Goal: Download file/media

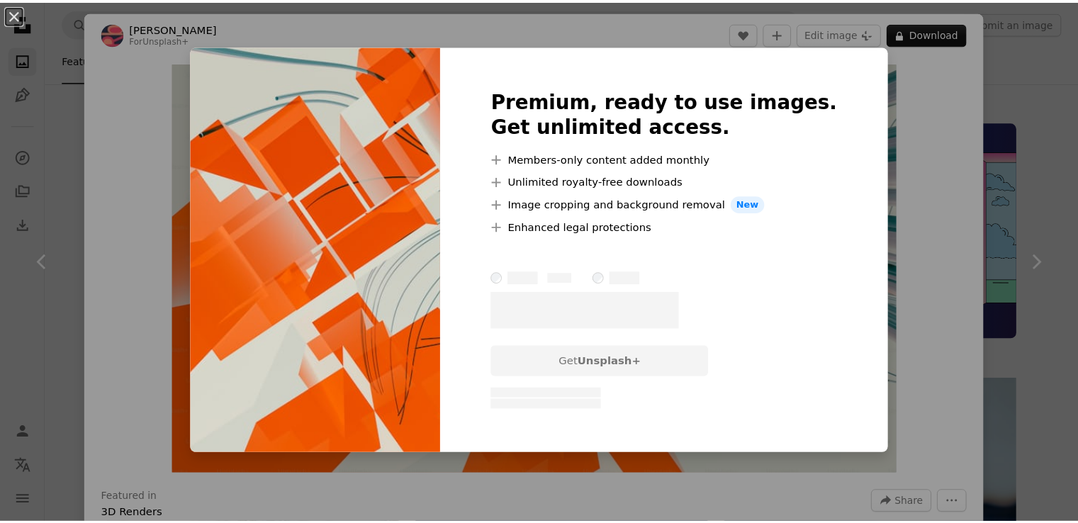
scroll to position [2417, 0]
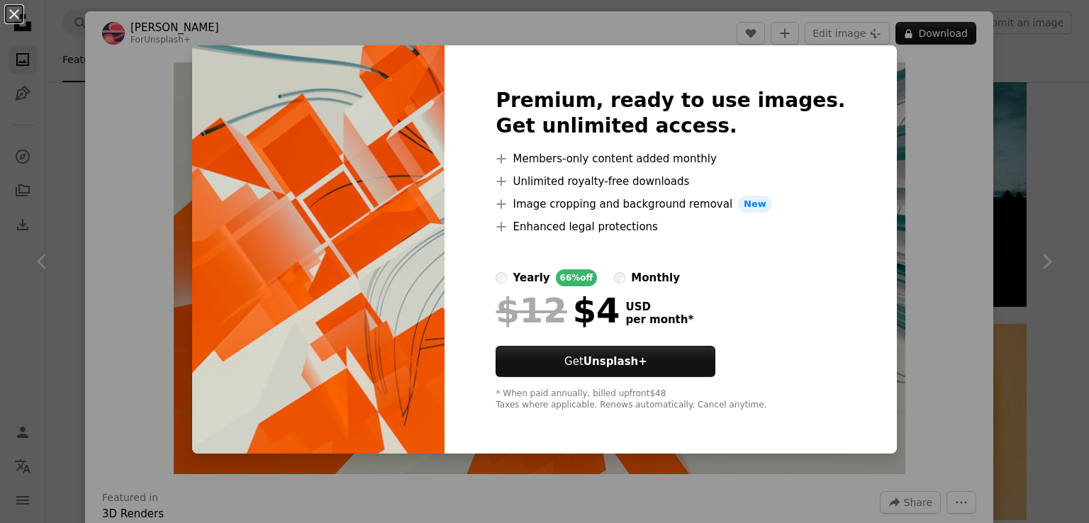
click at [862, 157] on div "An X shape Premium, ready to use images. Get unlimited access. A plus sign Memb…" at bounding box center [544, 261] width 1089 height 523
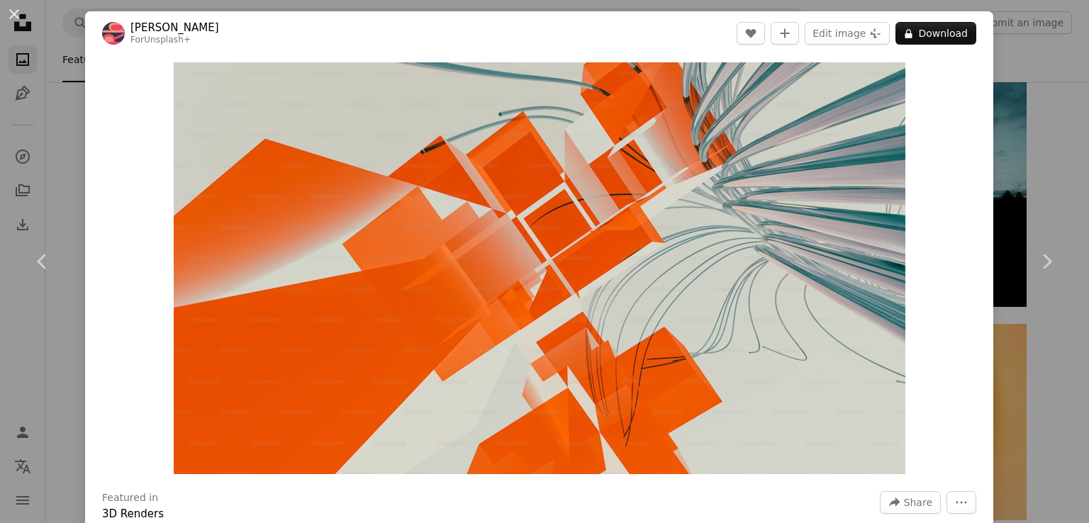
click at [19, 145] on div "An X shape Chevron left Chevron right [PERSON_NAME] For Unsplash+ A heart A plu…" at bounding box center [544, 261] width 1089 height 523
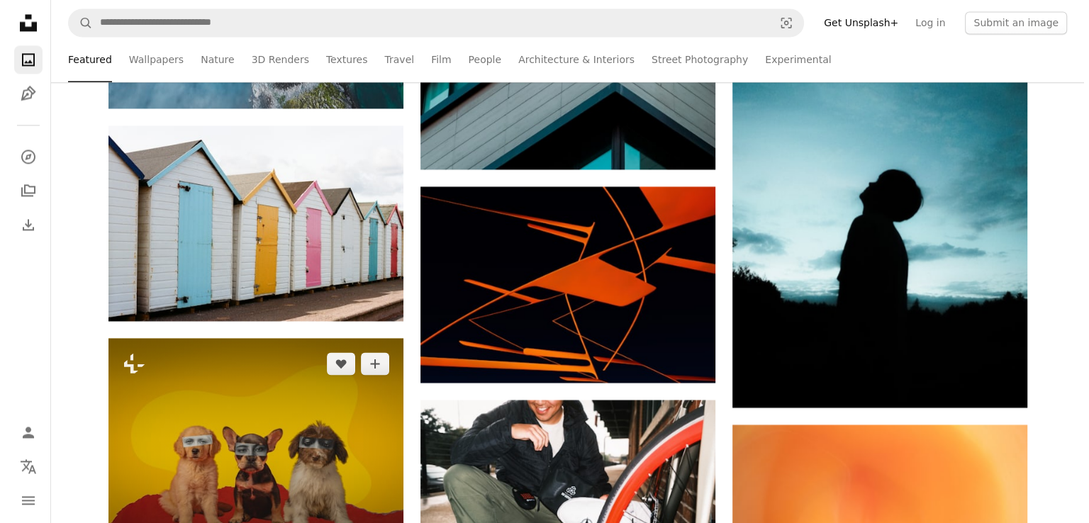
scroll to position [2331, 0]
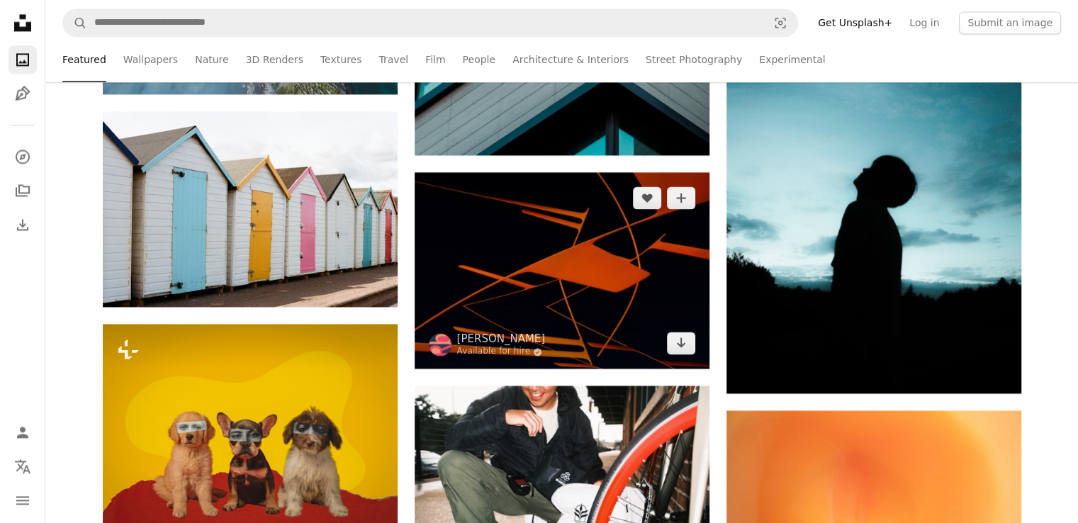
click at [533, 254] on img at bounding box center [562, 270] width 295 height 196
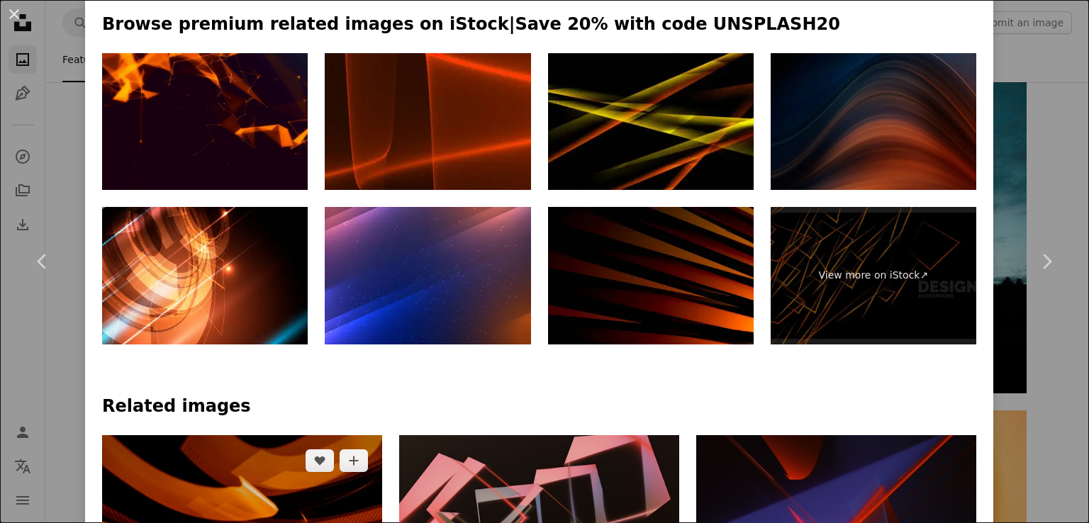
scroll to position [777, 0]
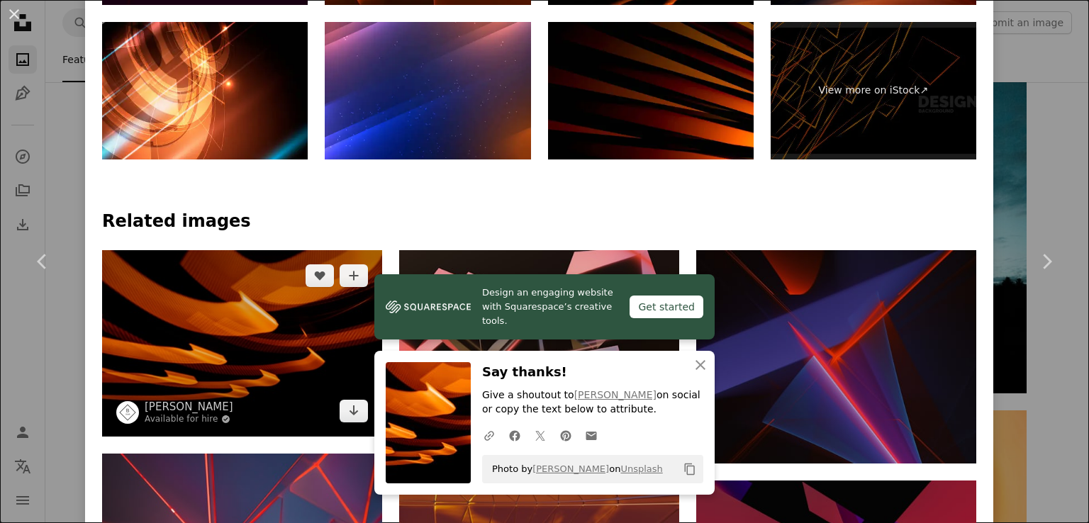
scroll to position [882, 0]
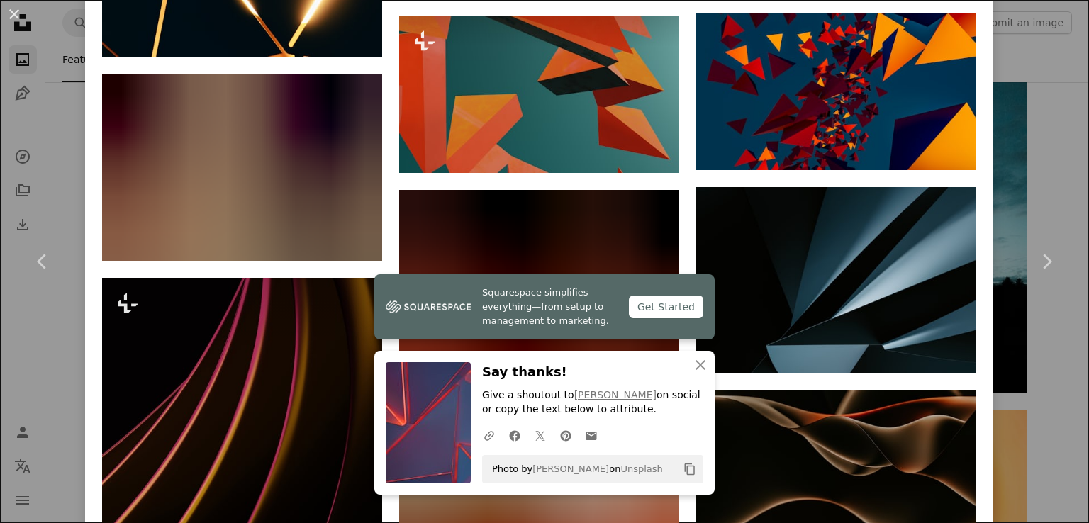
scroll to position [1945, 0]
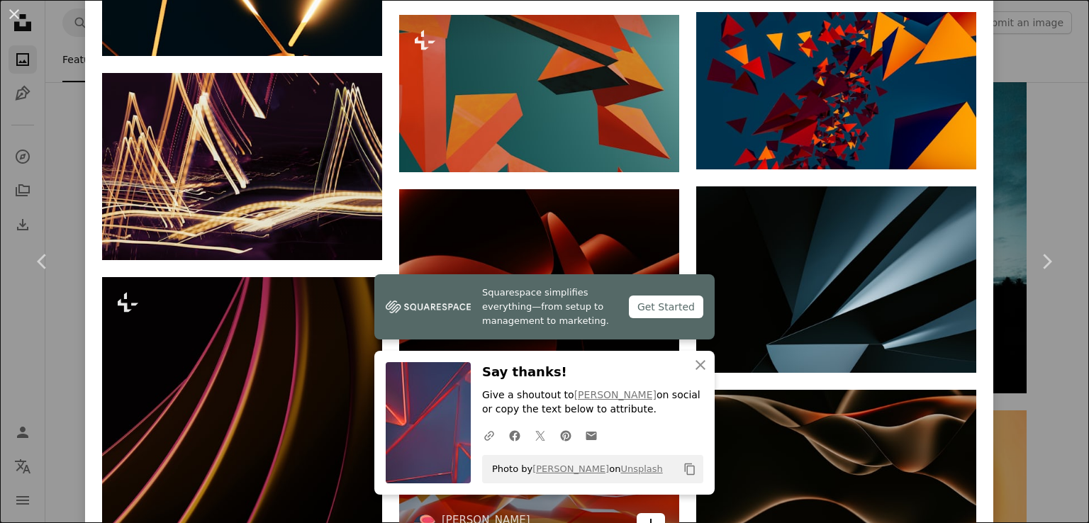
click at [646, 519] on icon "Download" at bounding box center [650, 524] width 9 height 10
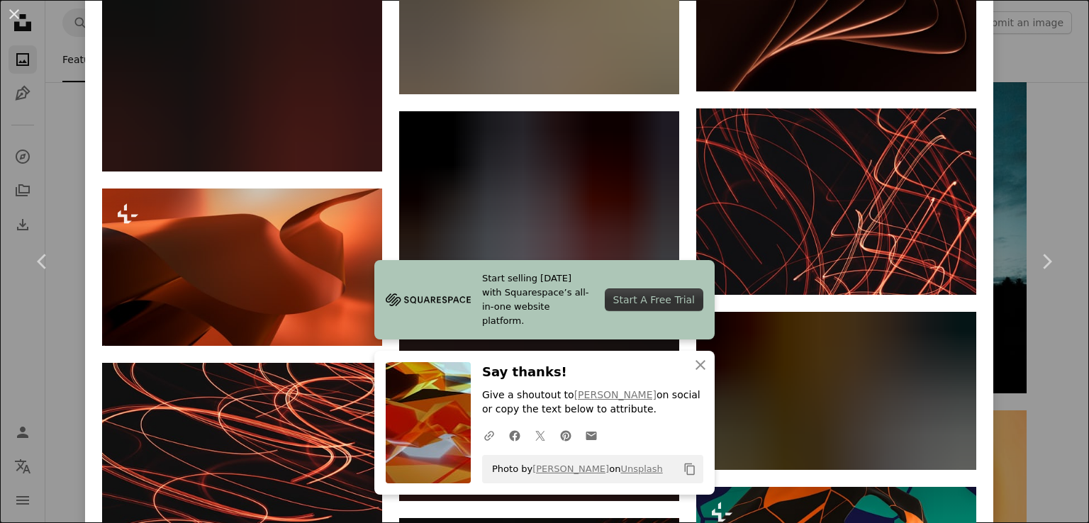
scroll to position [2603, 0]
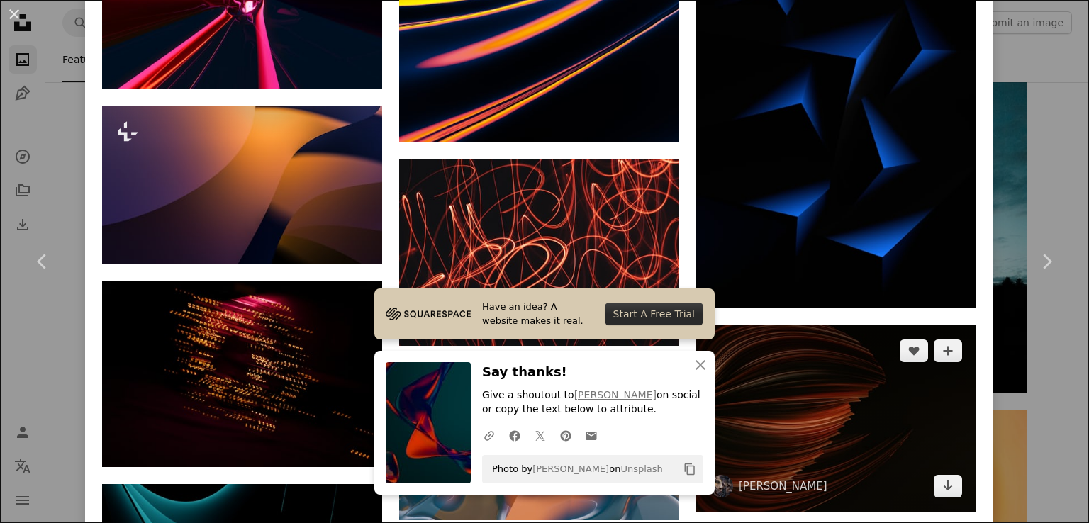
scroll to position [5356, 0]
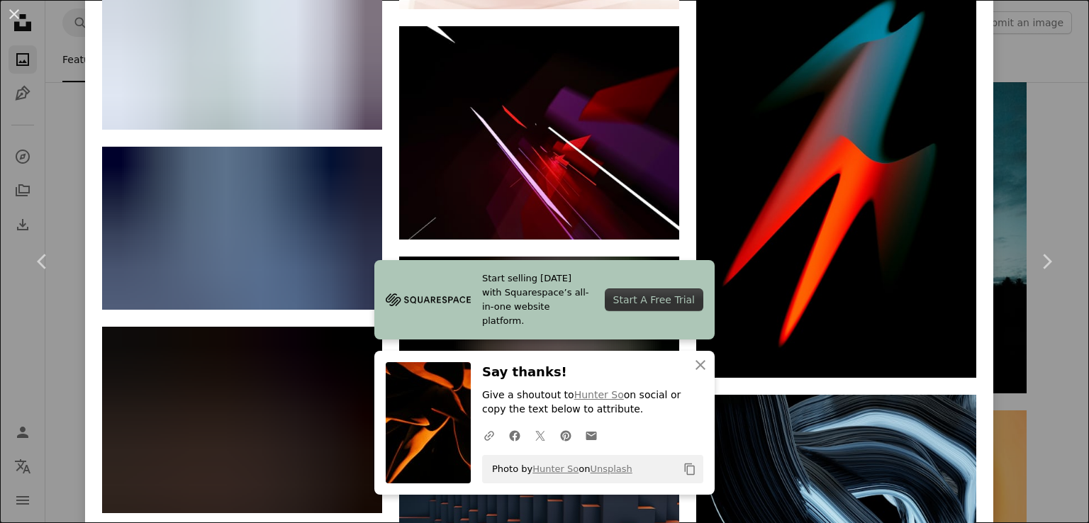
scroll to position [29626, 0]
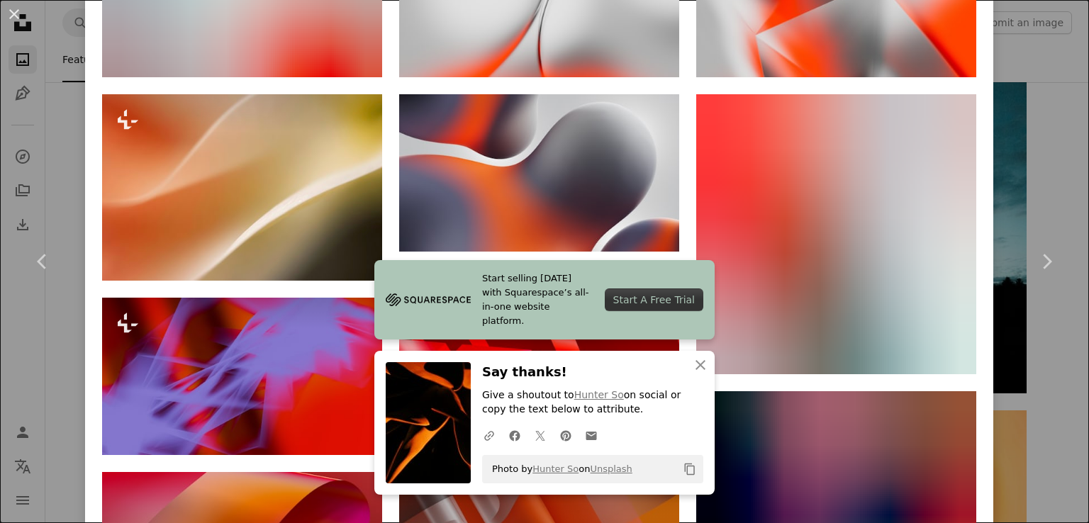
scroll to position [1223, 0]
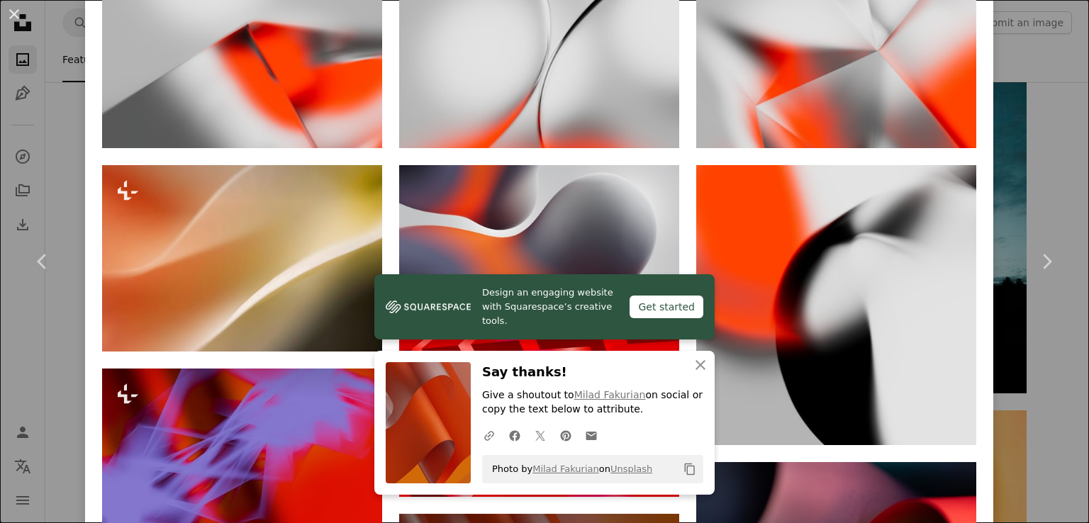
scroll to position [1170, 0]
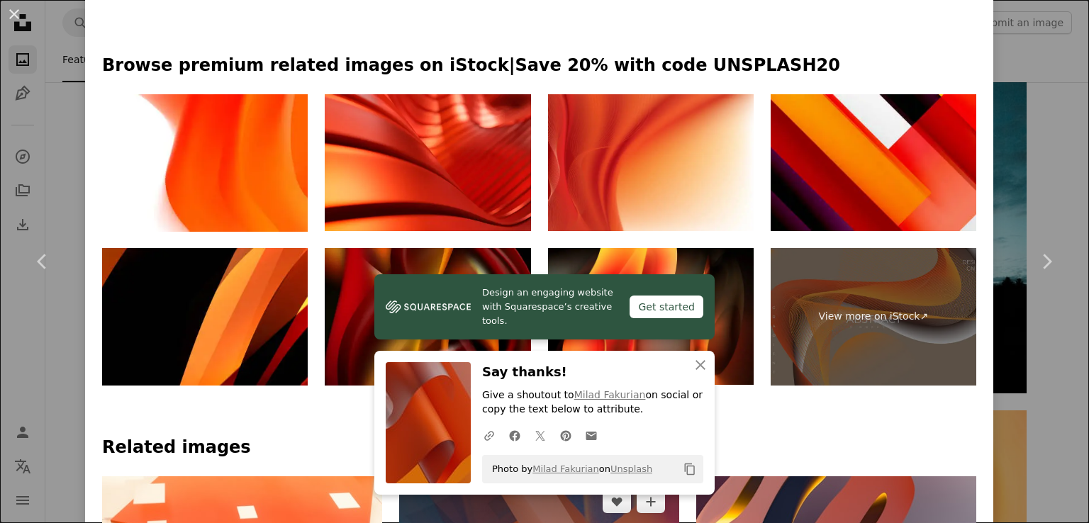
scroll to position [663, 0]
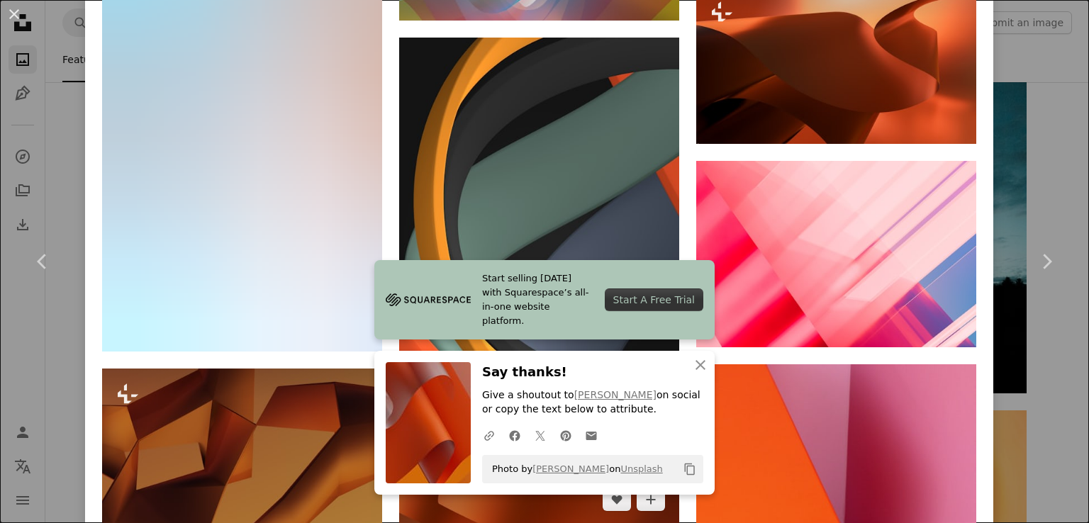
scroll to position [2976, 0]
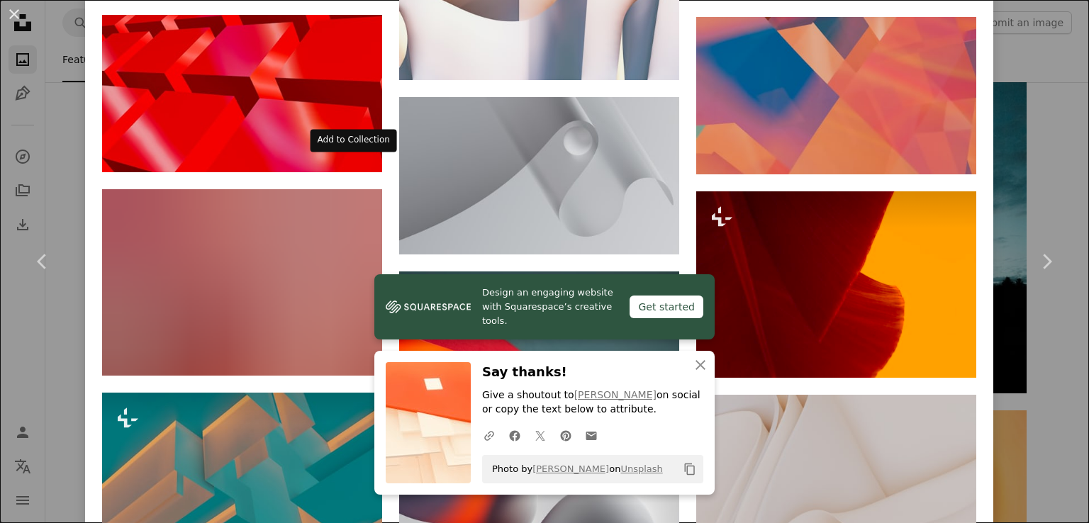
scroll to position [4284, 0]
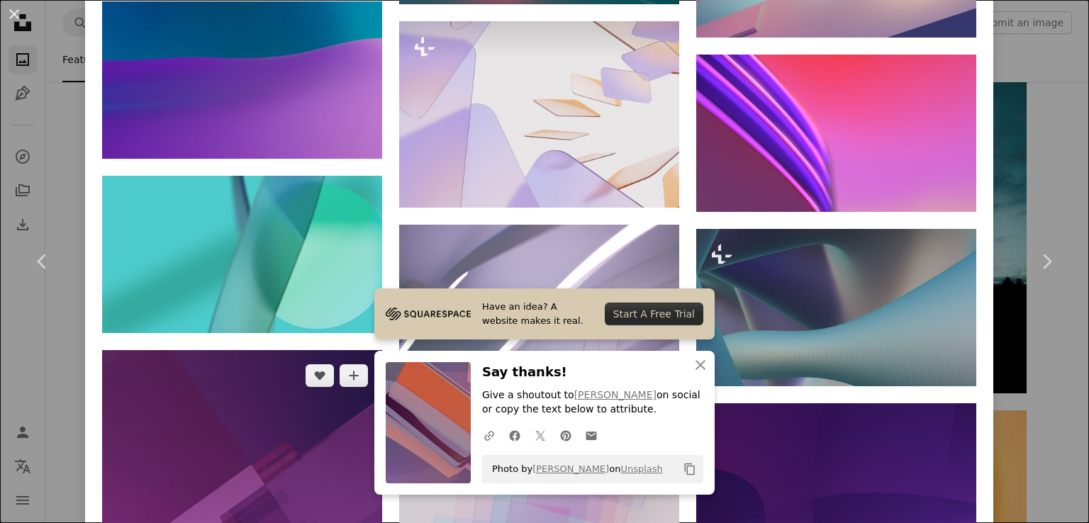
scroll to position [2946, 0]
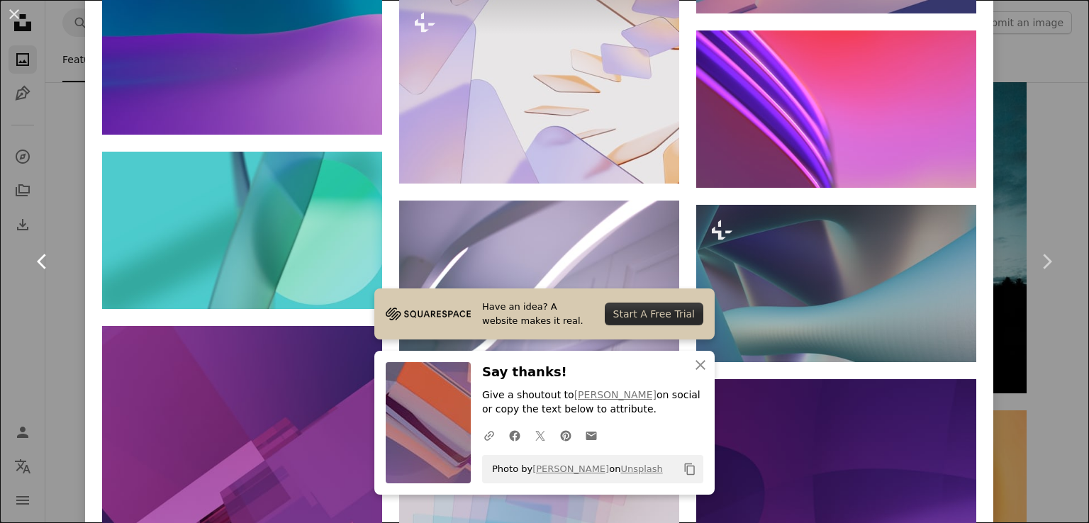
click at [55, 327] on link "Chevron left" at bounding box center [42, 261] width 85 height 136
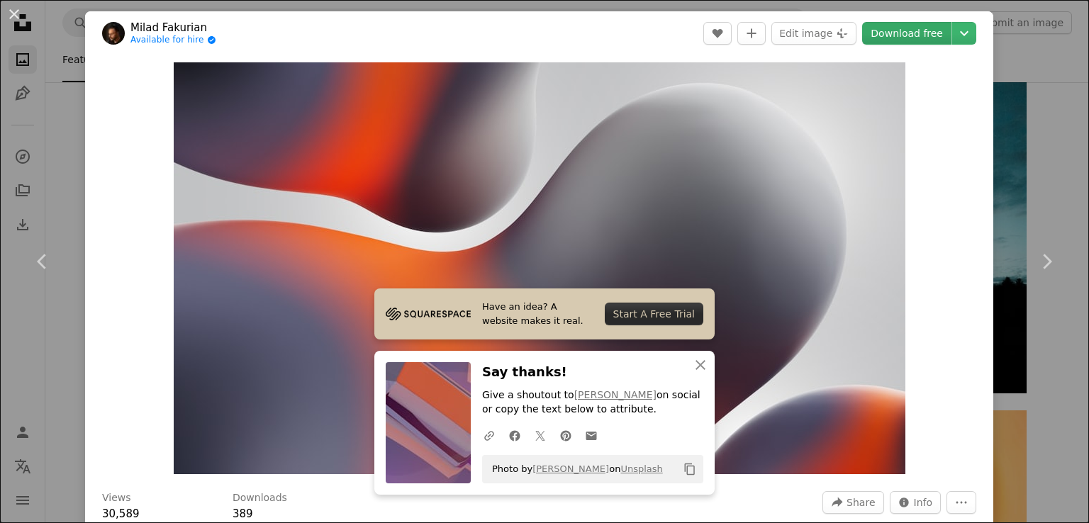
click at [912, 32] on link "Download free" at bounding box center [906, 33] width 89 height 23
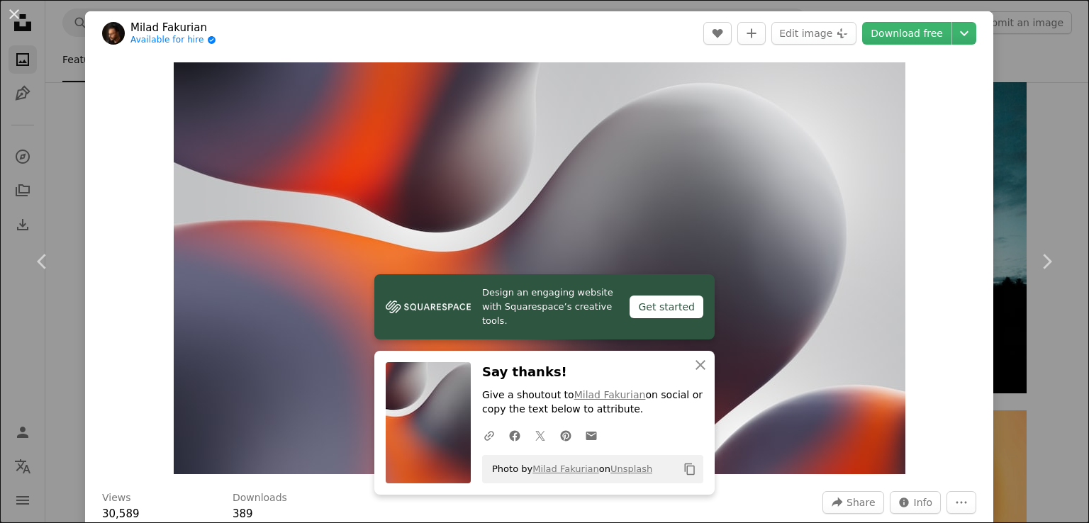
click at [1055, 126] on div "An X shape Chevron left Chevron right Milad Fakurian Available for hire A check…" at bounding box center [544, 261] width 1089 height 523
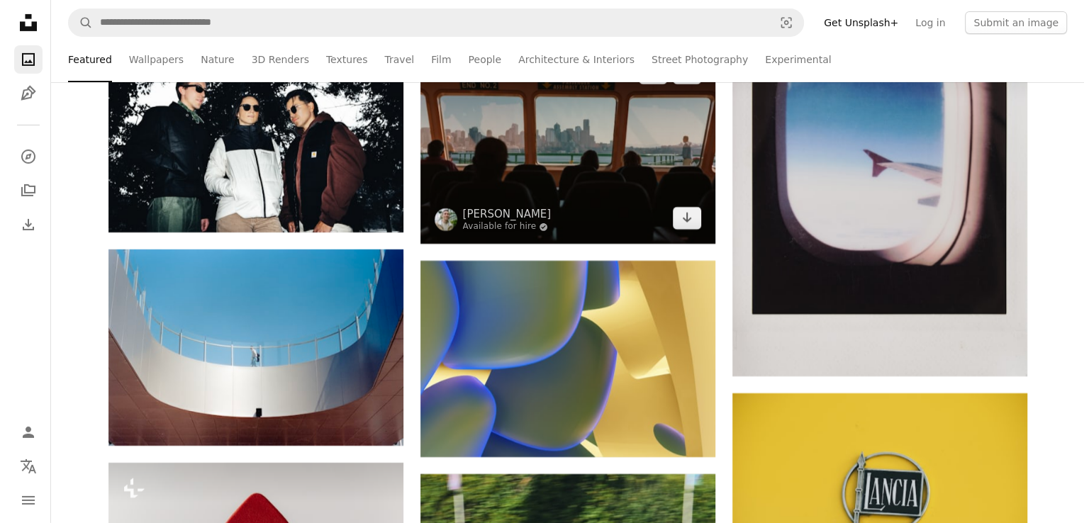
scroll to position [4828, 0]
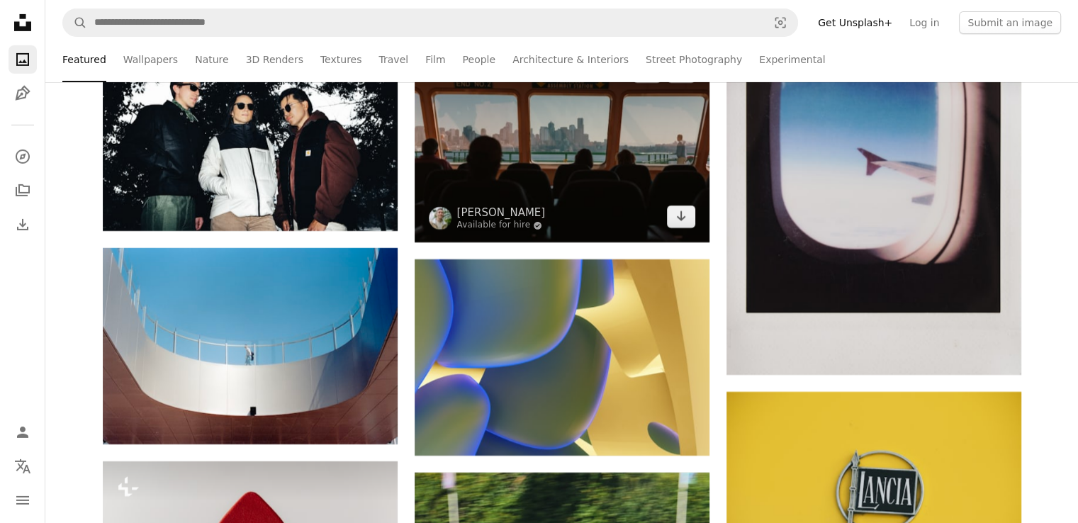
click at [507, 137] on img at bounding box center [562, 144] width 295 height 196
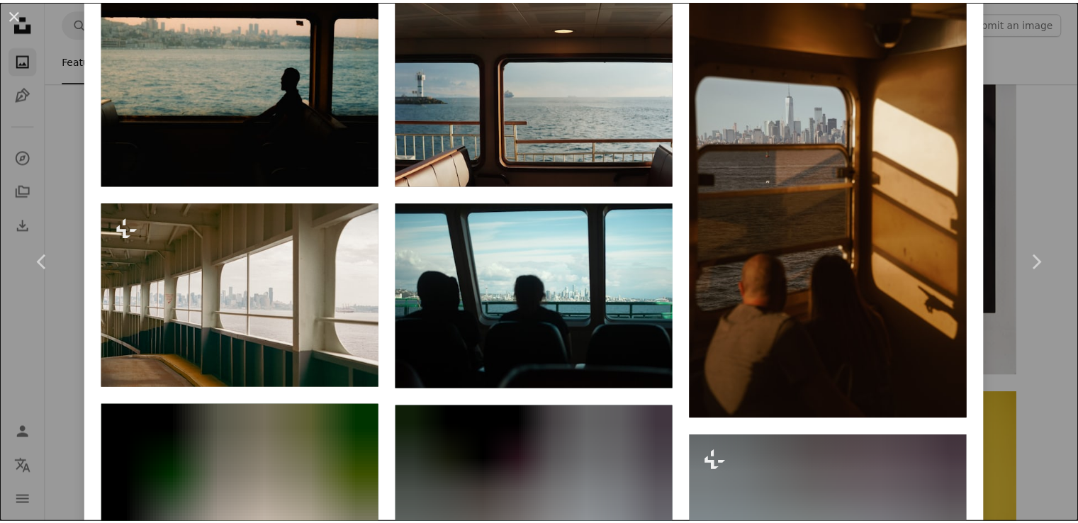
scroll to position [1182, 0]
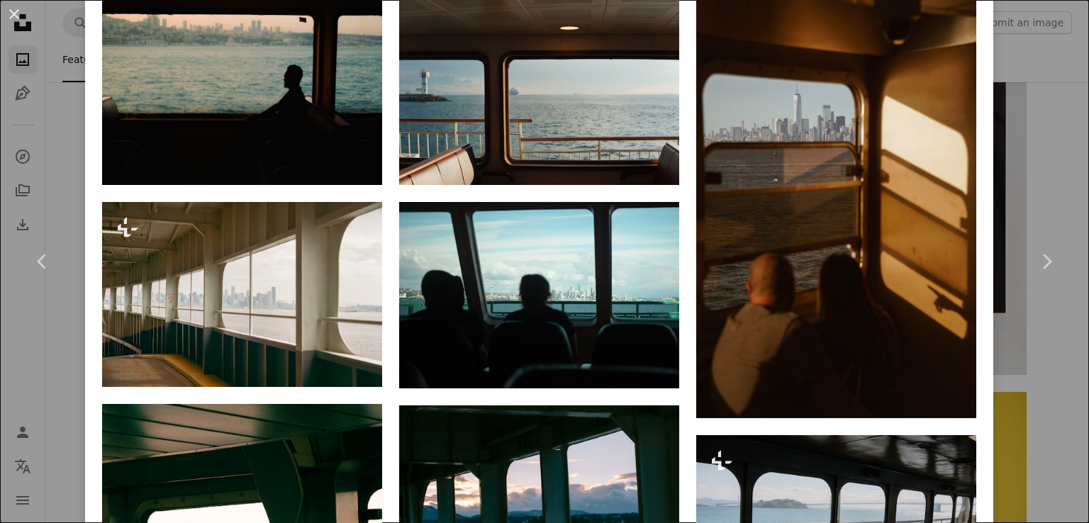
click at [19, 355] on div "An X shape Chevron left Chevron right [PERSON_NAME] Available for hire A checkm…" at bounding box center [544, 261] width 1089 height 523
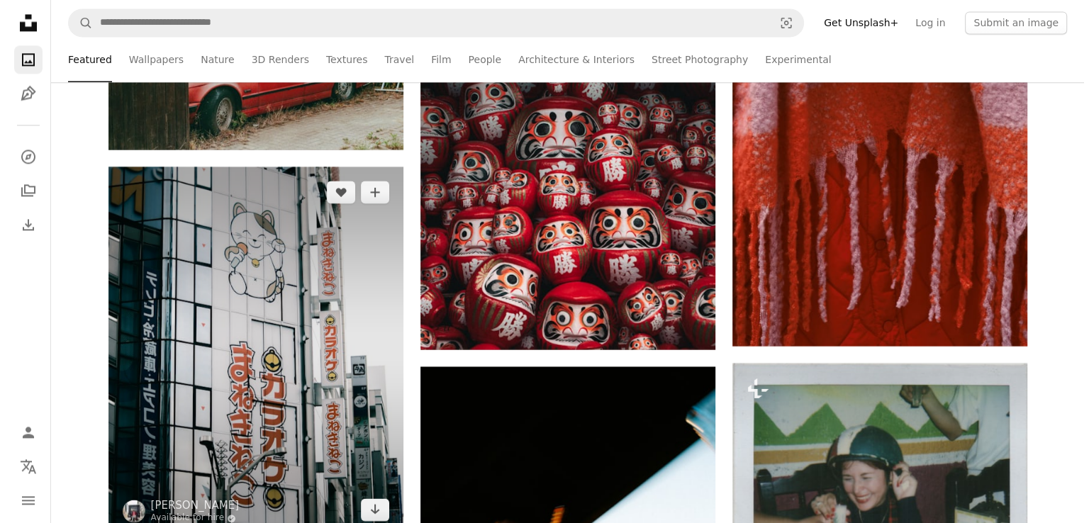
scroll to position [12901, 0]
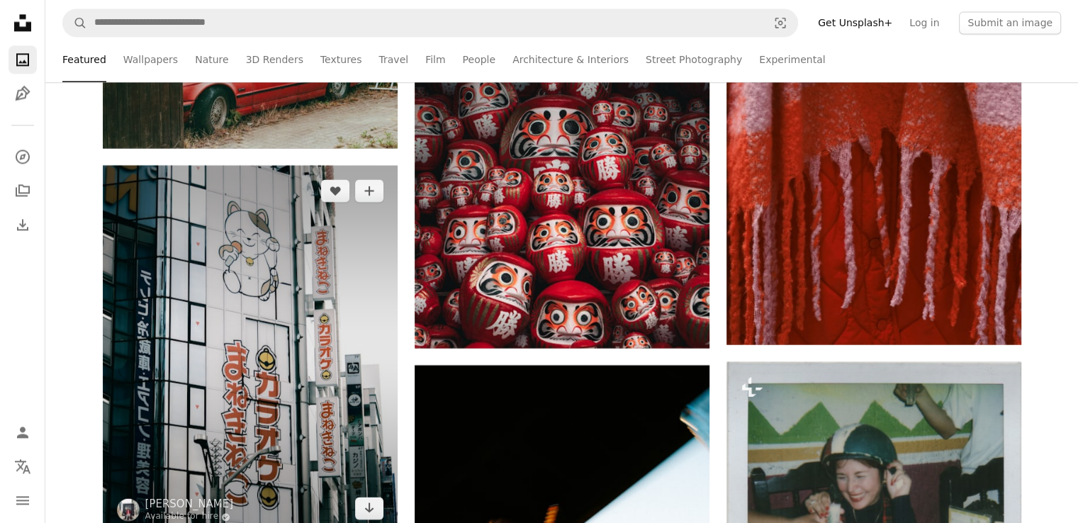
click at [308, 391] on img at bounding box center [250, 349] width 295 height 369
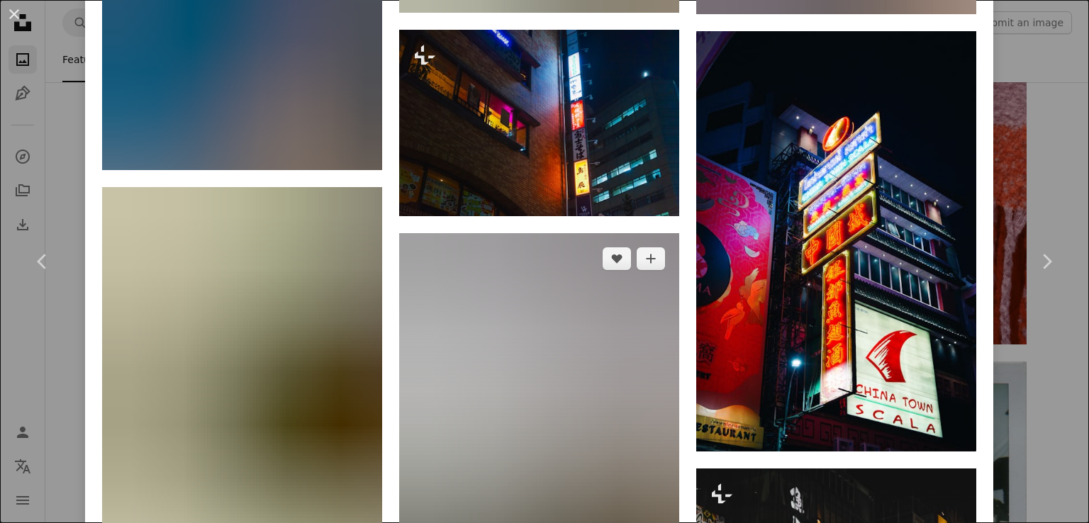
scroll to position [2004, 0]
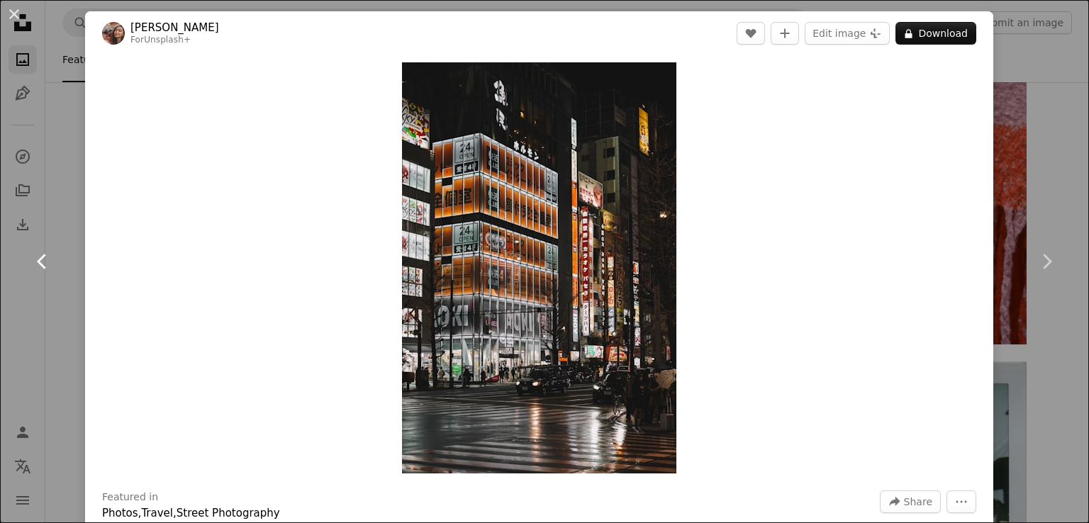
click at [44, 257] on icon "Chevron left" at bounding box center [42, 261] width 23 height 23
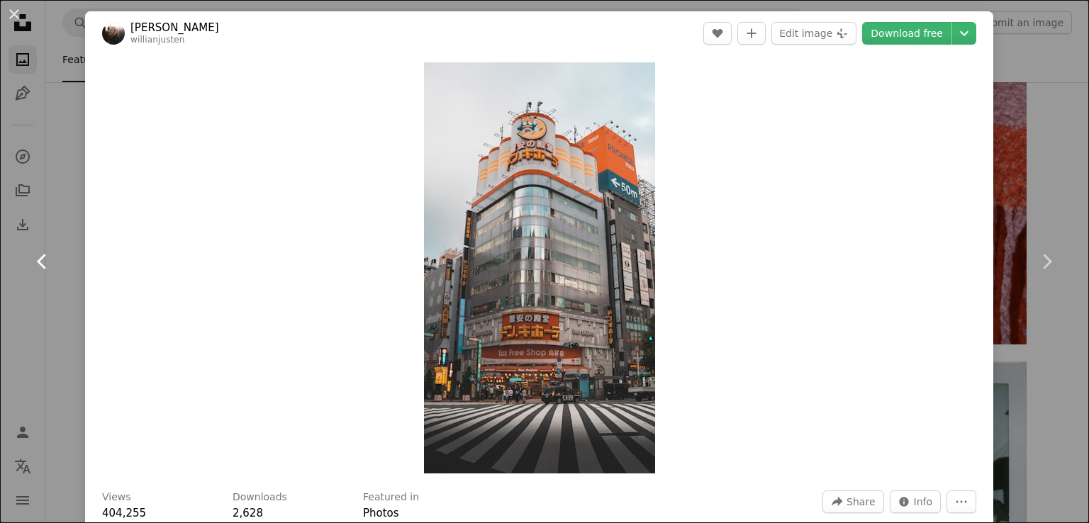
click at [43, 252] on icon "Chevron left" at bounding box center [42, 261] width 23 height 23
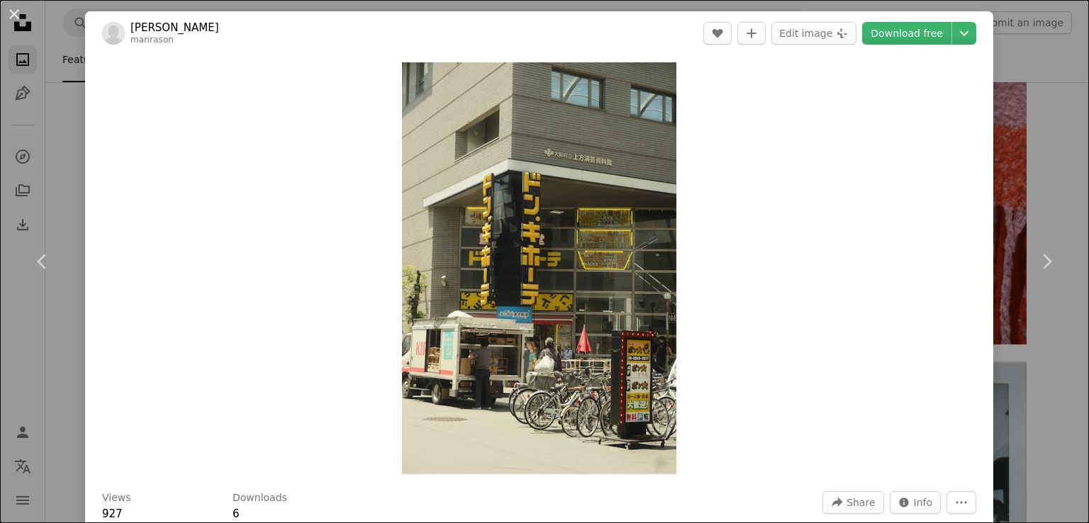
click at [99, 210] on div "Zoom in" at bounding box center [539, 268] width 908 height 426
click at [57, 216] on link "Chevron left" at bounding box center [42, 261] width 85 height 136
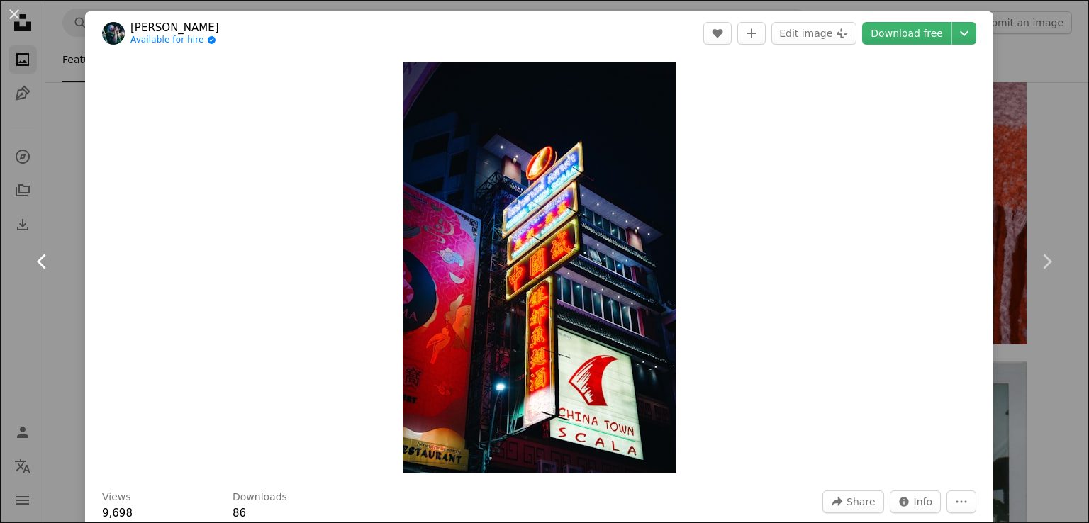
click at [57, 215] on link "Chevron left" at bounding box center [42, 261] width 85 height 136
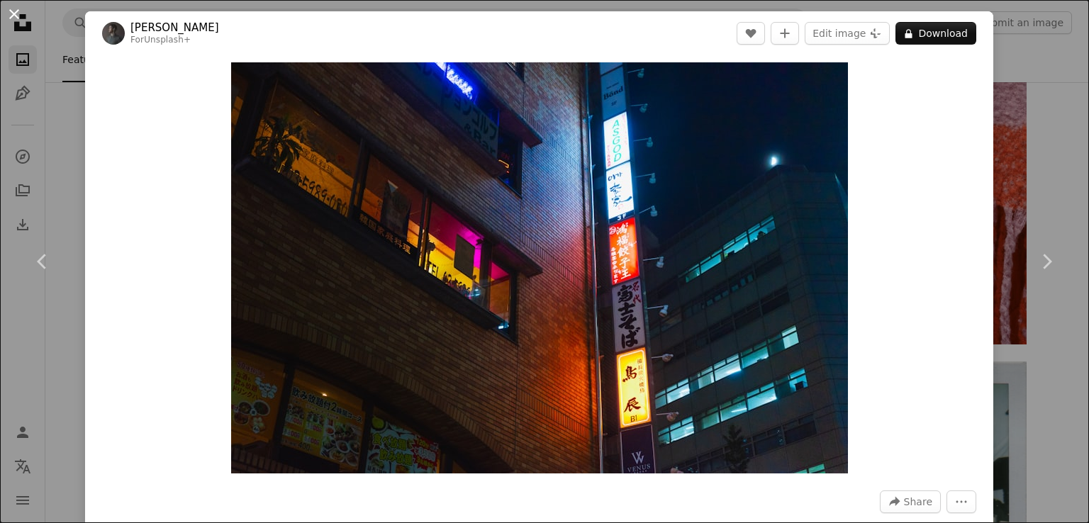
click at [16, 17] on button "An X shape" at bounding box center [14, 14] width 17 height 17
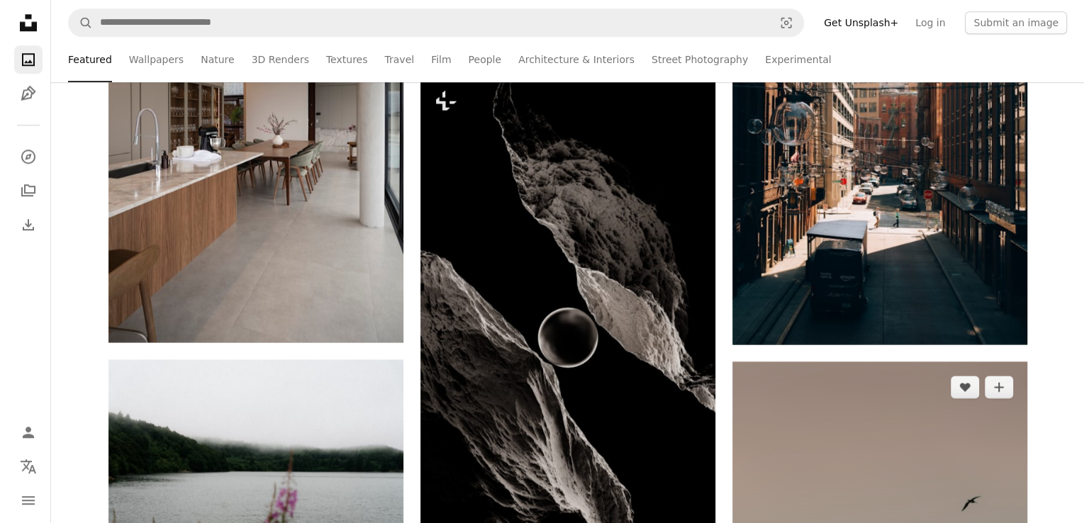
scroll to position [17568, 0]
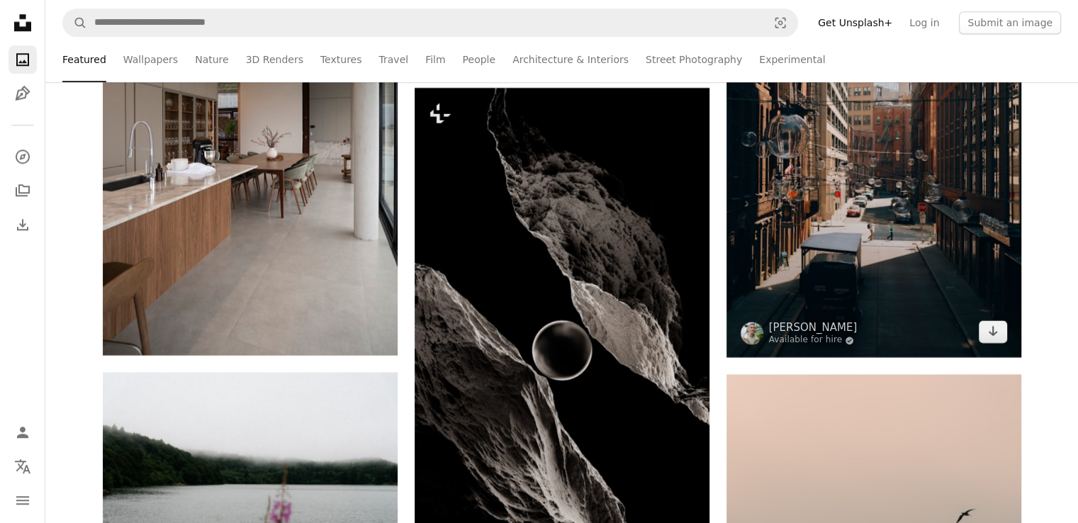
click at [890, 227] on img at bounding box center [874, 136] width 295 height 442
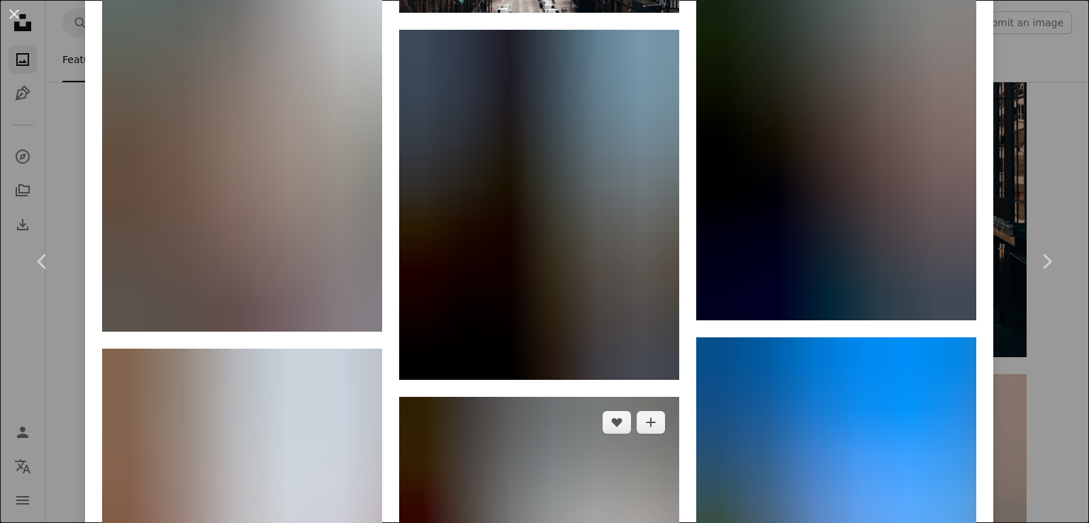
scroll to position [4314, 0]
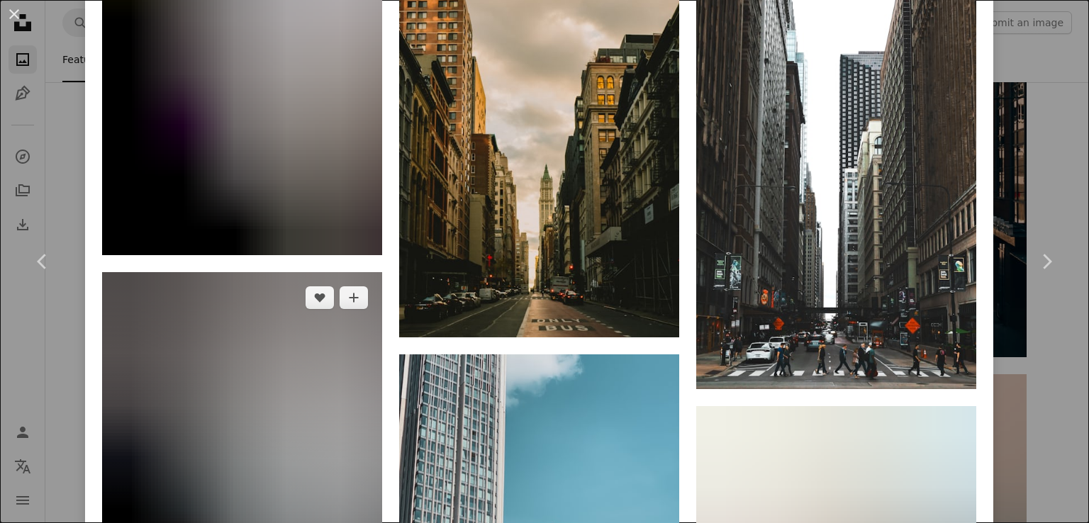
scroll to position [5954, 0]
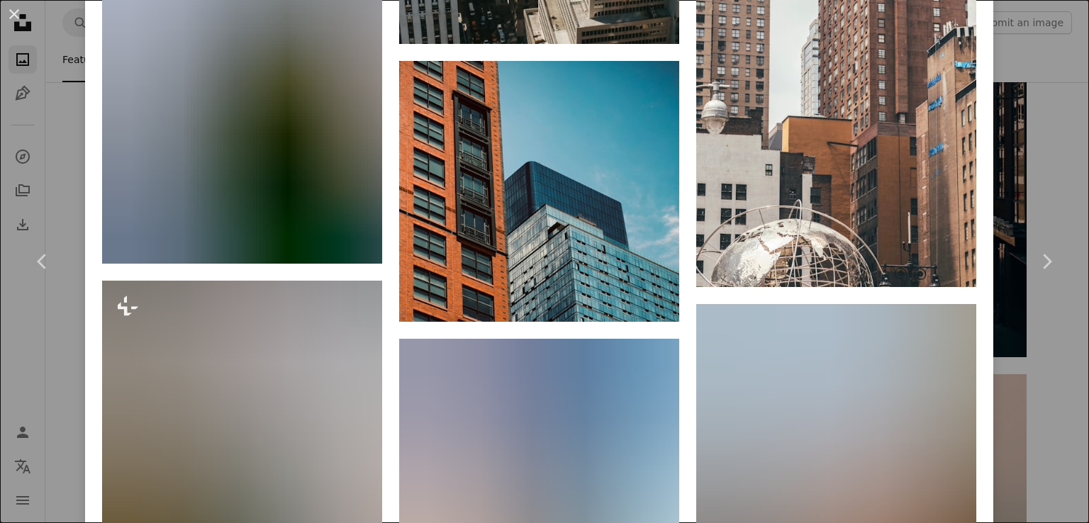
scroll to position [1696, 0]
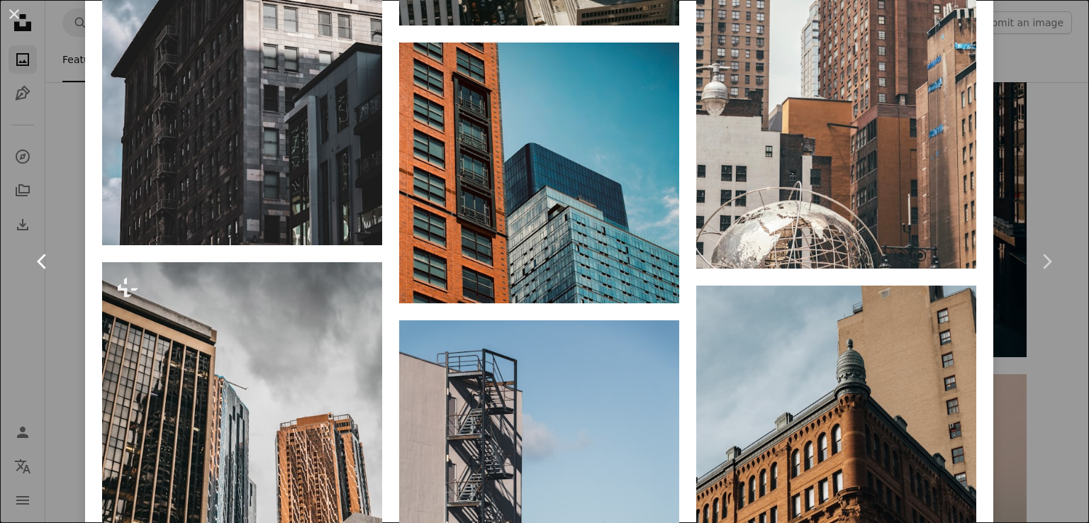
click at [40, 292] on link "Chevron left" at bounding box center [42, 261] width 85 height 136
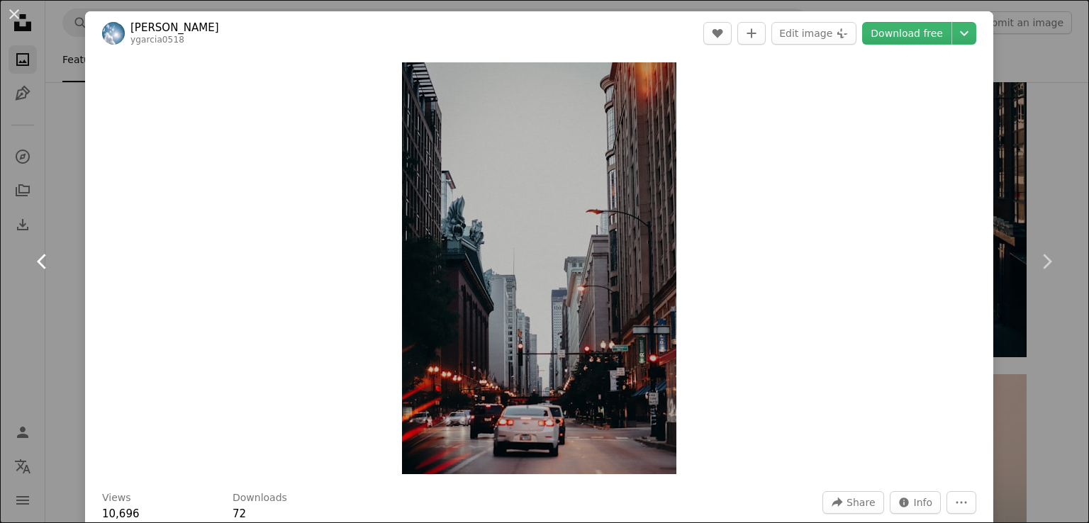
click at [39, 293] on link "Chevron left" at bounding box center [42, 261] width 85 height 136
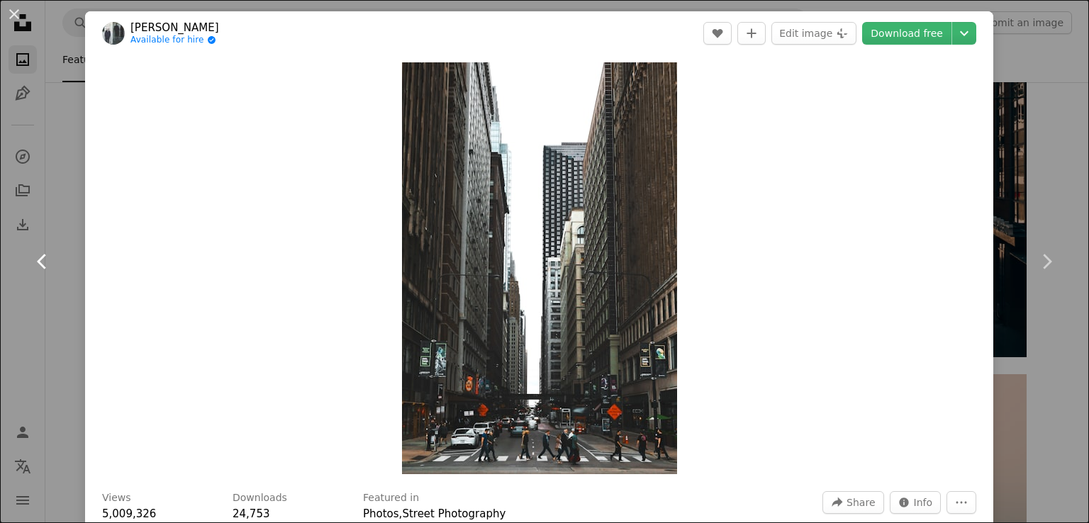
click at [37, 293] on link "Chevron left" at bounding box center [42, 261] width 85 height 136
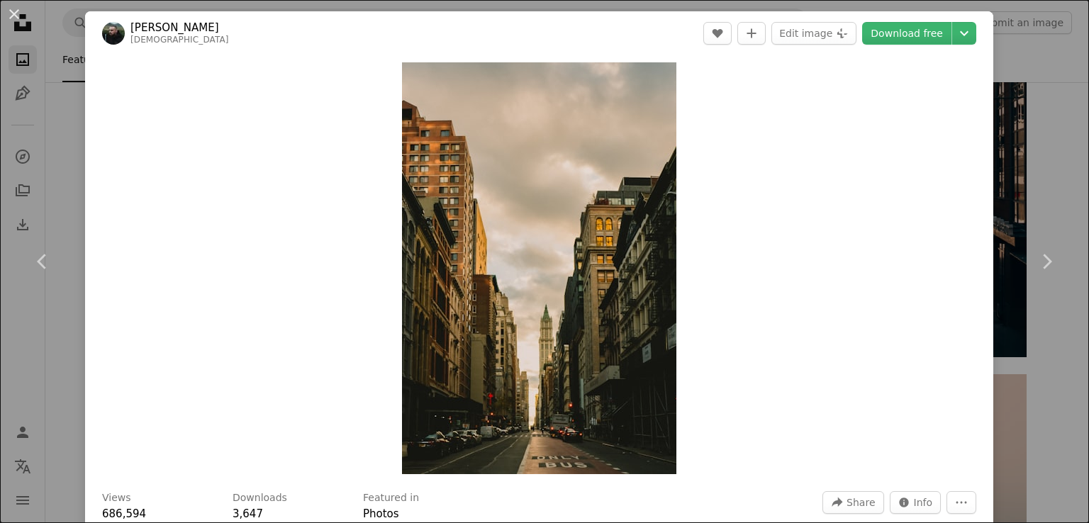
click at [11, 23] on button "An X shape" at bounding box center [14, 14] width 17 height 17
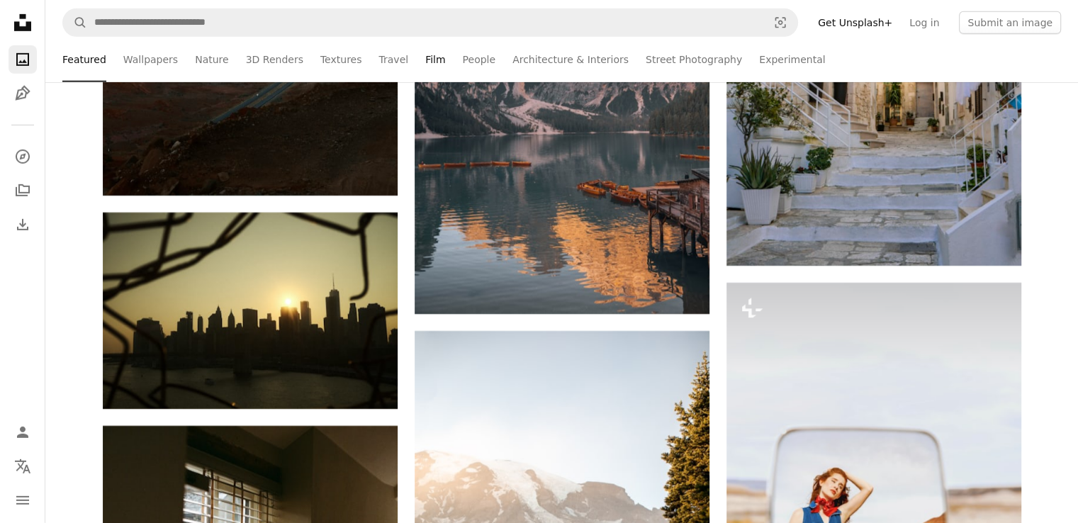
scroll to position [20846, 0]
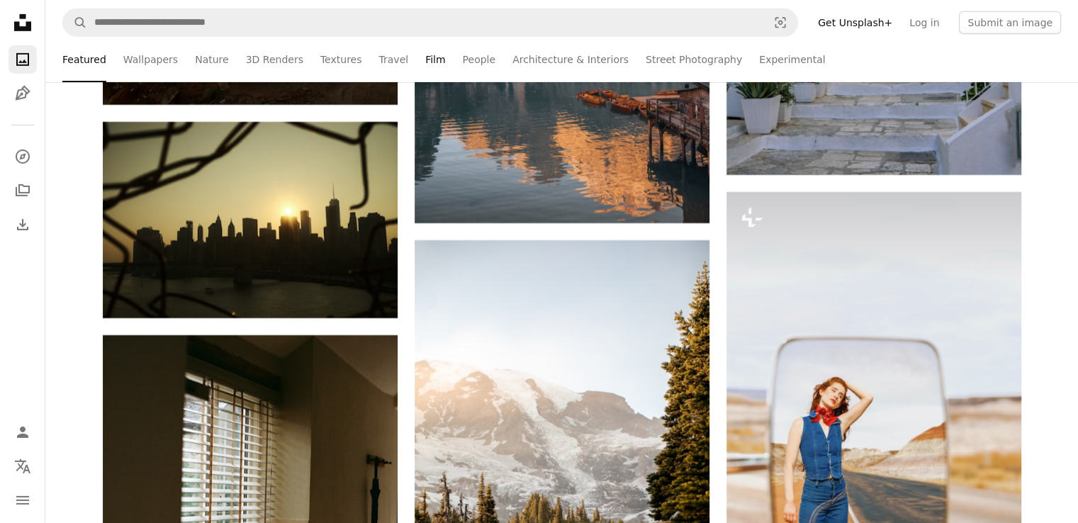
click at [425, 61] on link "Film" at bounding box center [435, 59] width 20 height 45
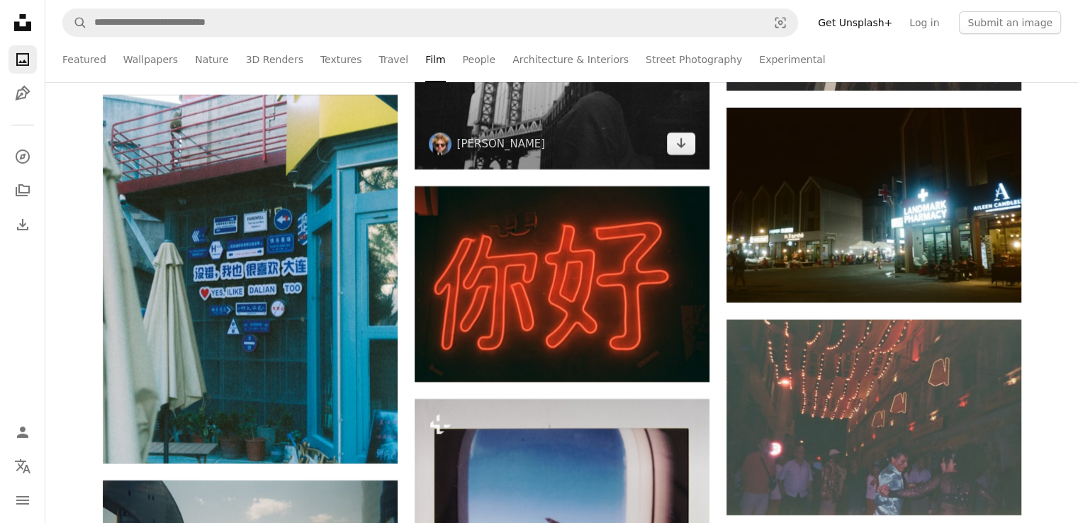
scroll to position [5007, 0]
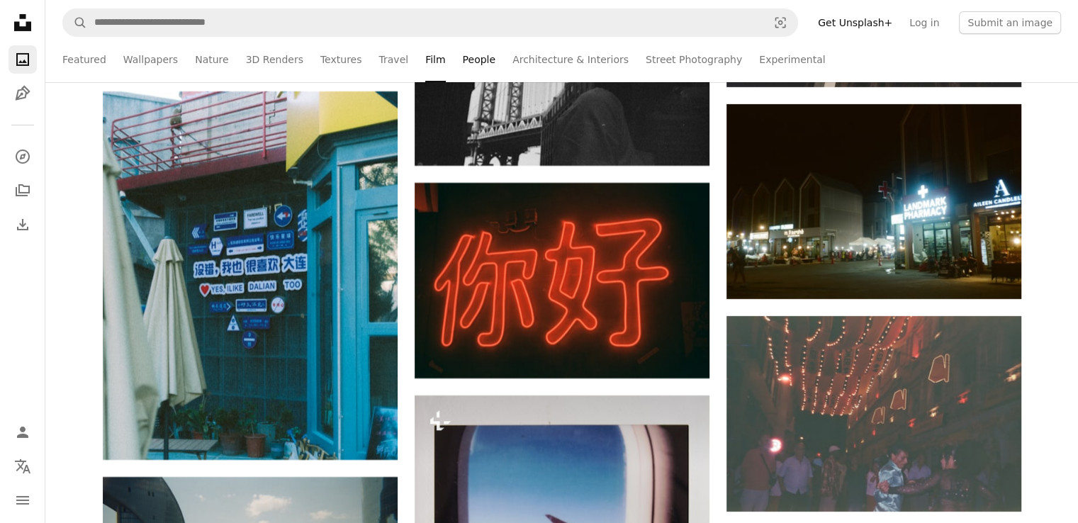
click at [463, 60] on link "People" at bounding box center [479, 59] width 33 height 45
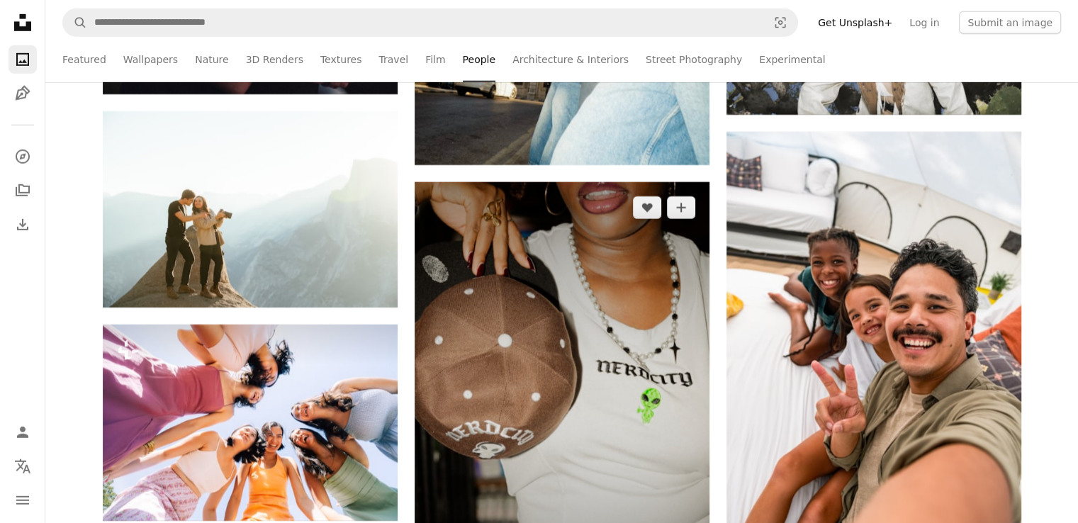
scroll to position [15213, 0]
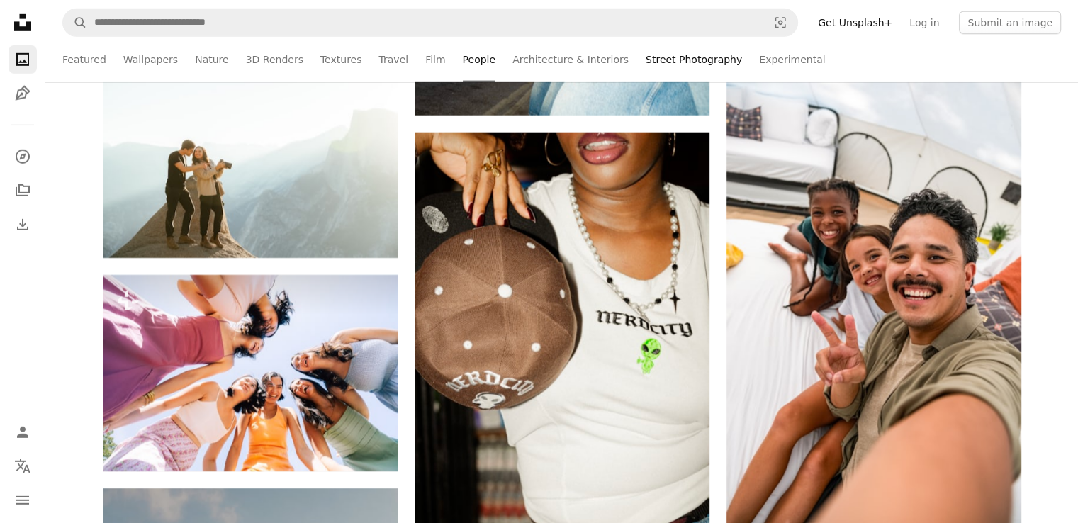
click at [646, 52] on link "Street Photography" at bounding box center [694, 59] width 96 height 45
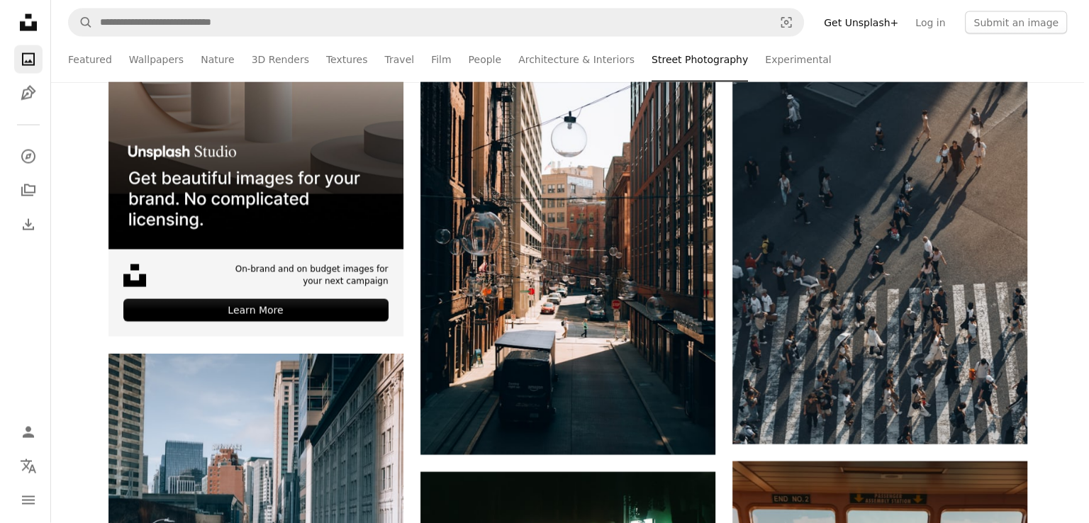
scroll to position [3007, 0]
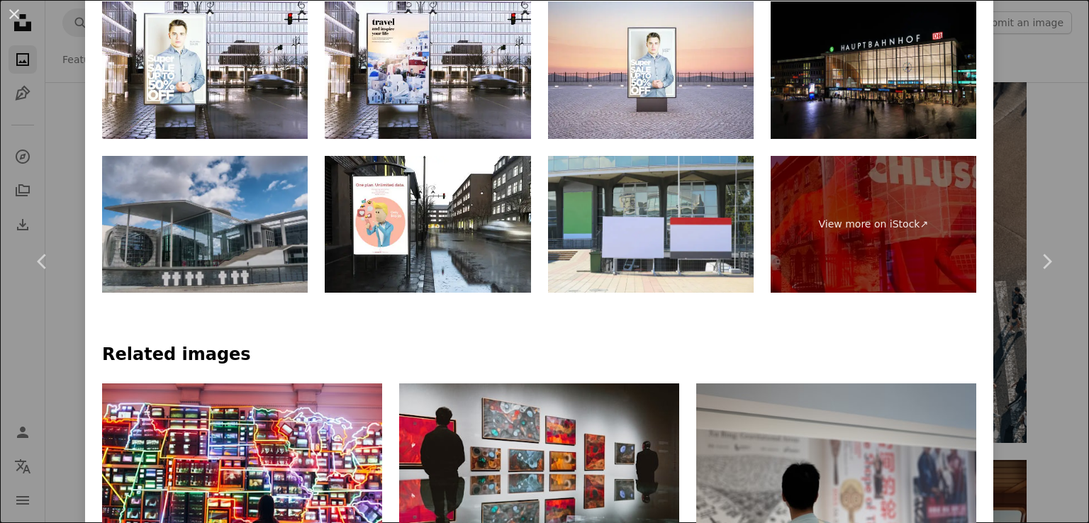
scroll to position [800, 0]
